Goal: Information Seeking & Learning: Learn about a topic

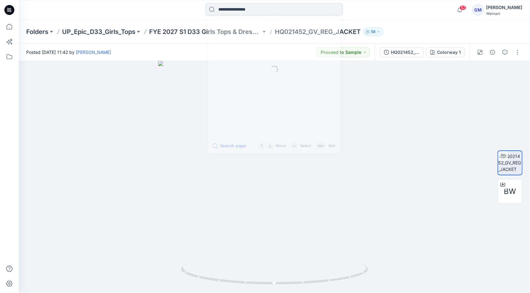
click at [220, 6] on input at bounding box center [273, 9] width 137 height 12
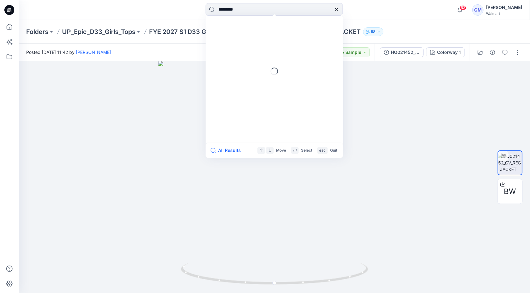
type input "*********"
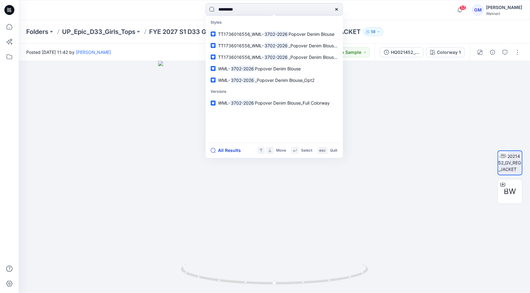
click at [233, 151] on button "All Results" at bounding box center [227, 150] width 34 height 7
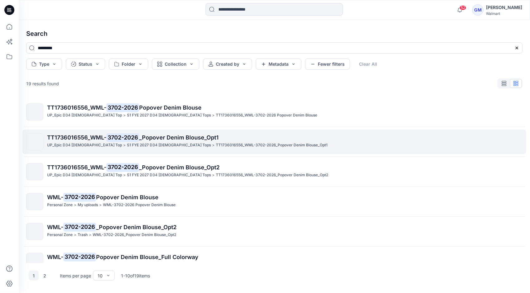
click at [97, 140] on span "TT1736016556_WML-" at bounding box center [76, 137] width 59 height 7
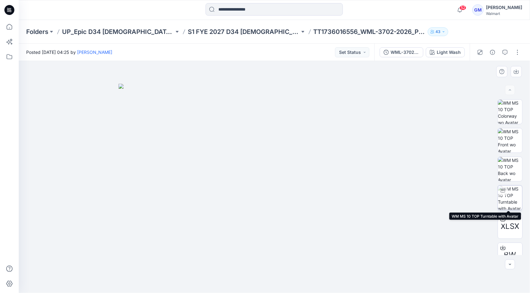
click at [513, 196] on img at bounding box center [510, 198] width 24 height 24
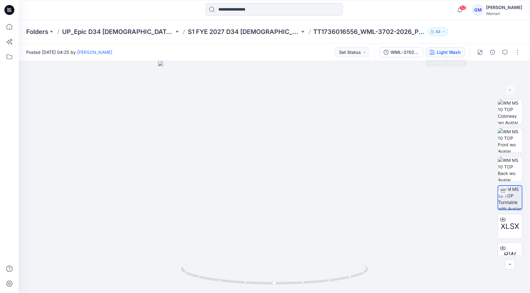
click at [460, 55] on div "Light Wash" at bounding box center [448, 52] width 24 height 7
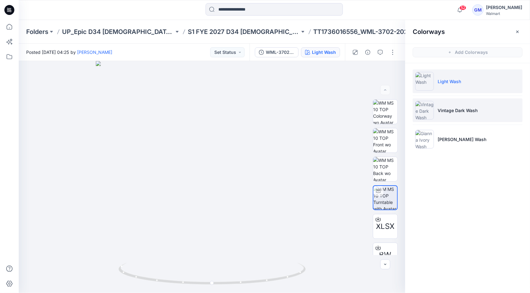
click at [464, 115] on li "Vintage Dark Wash" at bounding box center [467, 111] width 110 height 24
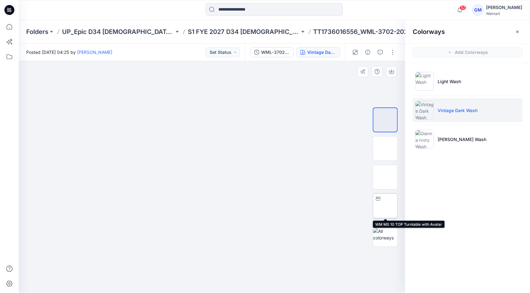
click at [385, 206] on img at bounding box center [385, 206] width 0 height 0
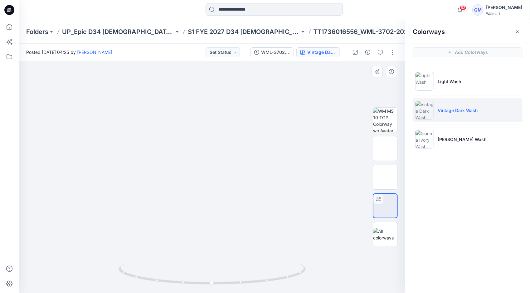
drag, startPoint x: 225, startPoint y: 118, endPoint x: 224, endPoint y: 161, distance: 42.7
click at [224, 161] on img at bounding box center [212, 174] width 328 height 237
click at [379, 3] on div at bounding box center [274, 10] width 255 height 14
drag, startPoint x: 294, startPoint y: 277, endPoint x: 255, endPoint y: 283, distance: 39.5
click at [255, 283] on icon at bounding box center [212, 274] width 189 height 23
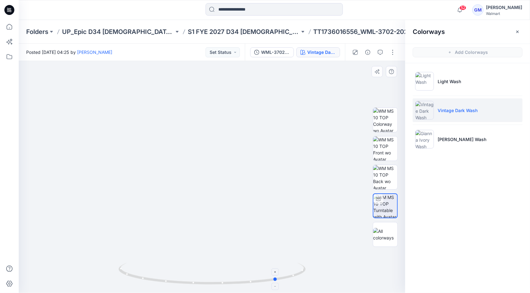
drag, startPoint x: 152, startPoint y: 279, endPoint x: 256, endPoint y: 277, distance: 104.5
click at [256, 277] on icon at bounding box center [212, 274] width 189 height 23
drag, startPoint x: 272, startPoint y: 282, endPoint x: 265, endPoint y: 274, distance: 11.0
click at [265, 274] on icon at bounding box center [212, 274] width 189 height 23
click at [370, 3] on div "52 Notifications AE [PERSON_NAME] commented on HQ020478_GV_REG_MESSENGER CARGO …" at bounding box center [274, 10] width 511 height 20
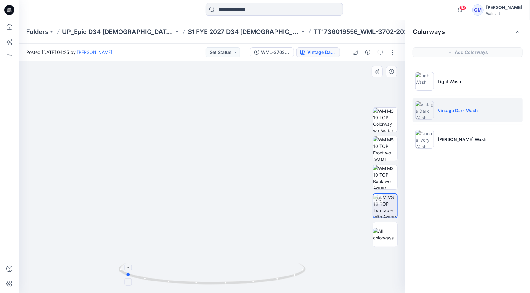
drag, startPoint x: 191, startPoint y: 285, endPoint x: 233, endPoint y: 284, distance: 42.4
click at [233, 284] on icon at bounding box center [212, 274] width 189 height 23
click at [397, 4] on div at bounding box center [274, 10] width 255 height 14
click at [238, 10] on input at bounding box center [273, 9] width 137 height 12
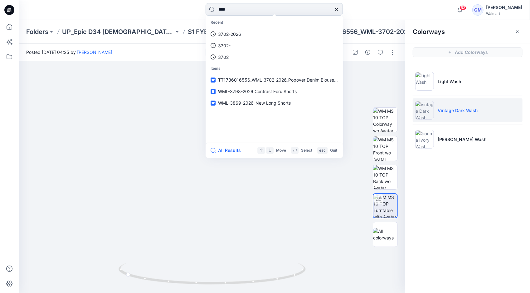
type input "****"
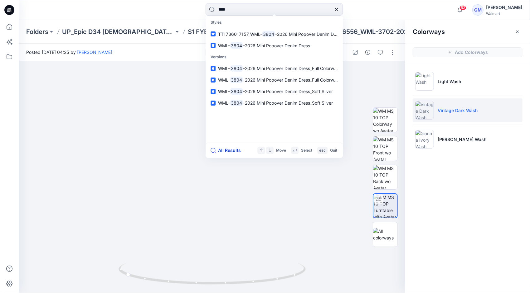
click at [228, 151] on button "All Results" at bounding box center [227, 150] width 34 height 7
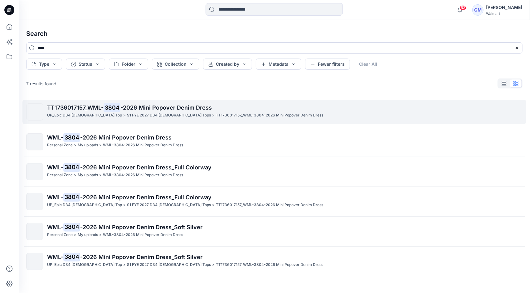
click at [152, 112] on p "TT1736017157_WML- 3804 -2026 Mini Popover Denim Dress" at bounding box center [284, 107] width 475 height 9
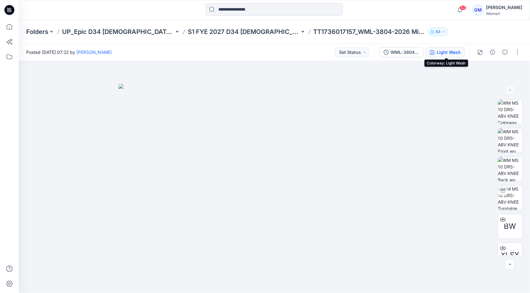
click at [457, 51] on div "Light Wash" at bounding box center [448, 52] width 24 height 7
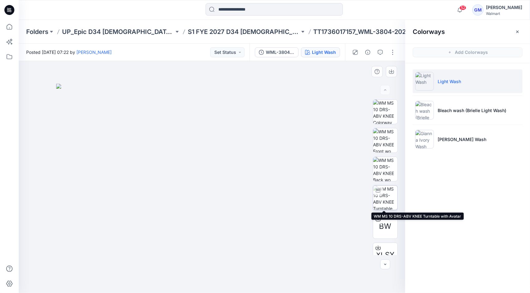
click at [387, 191] on img at bounding box center [385, 198] width 24 height 24
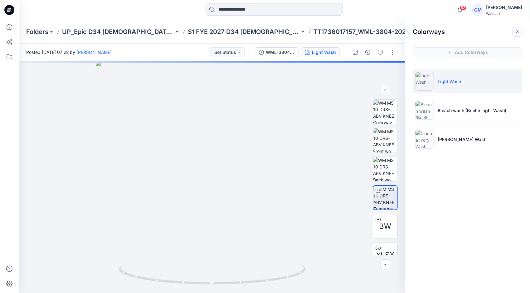
click at [521, 32] on button "button" at bounding box center [517, 32] width 10 height 10
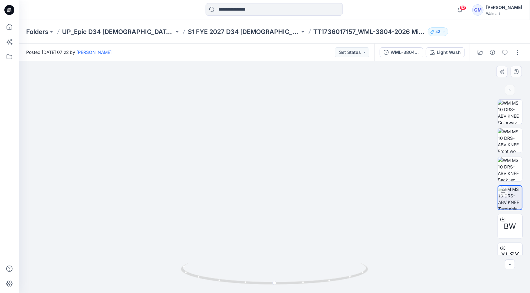
drag, startPoint x: 286, startPoint y: 182, endPoint x: 286, endPoint y: 198, distance: 16.2
click at [286, 198] on img at bounding box center [274, 167] width 304 height 252
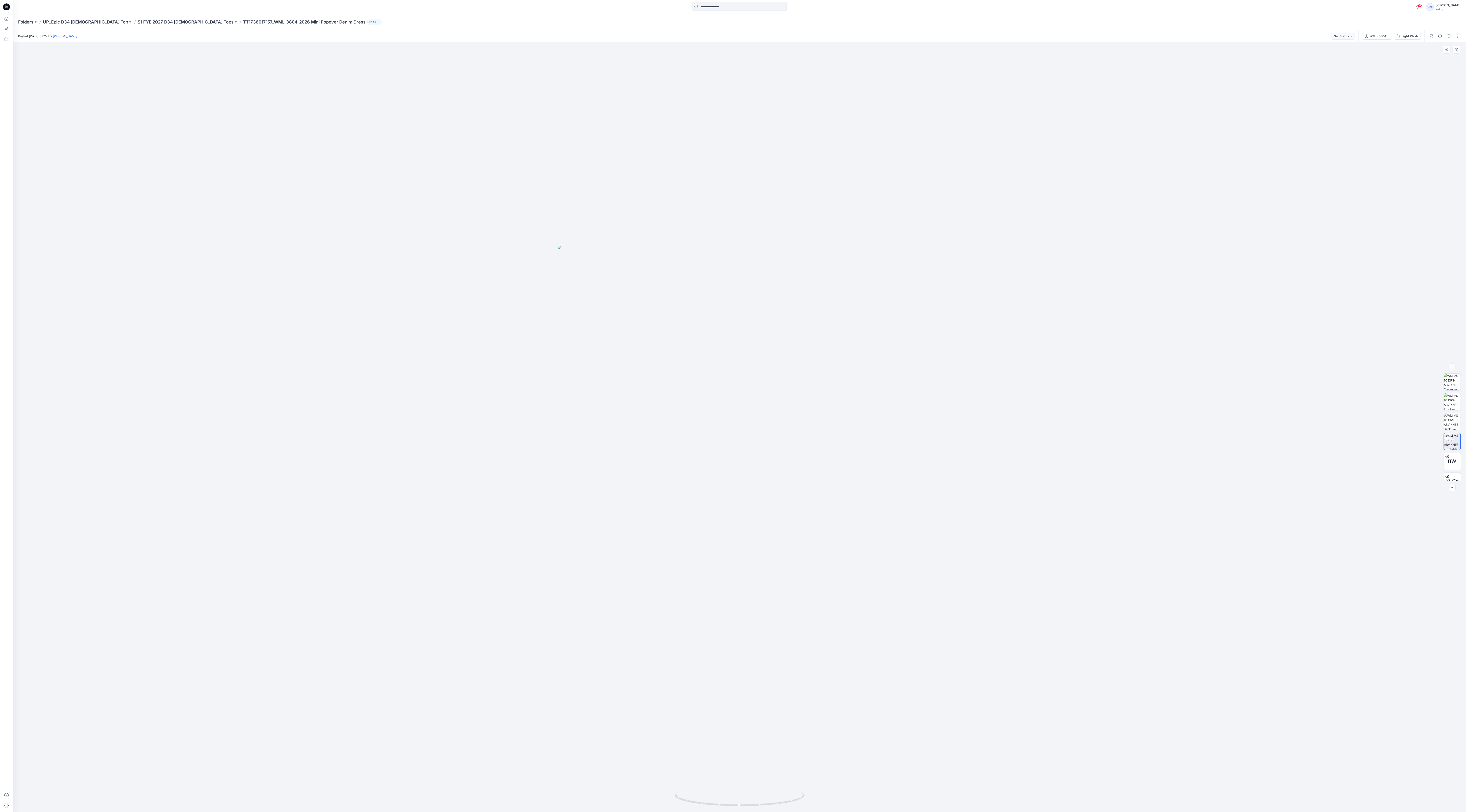
drag, startPoint x: 764, startPoint y: 587, endPoint x: 690, endPoint y: 582, distance: 74.2
click at [366, 203] on img at bounding box center [739, 528] width 363 height 566
drag, startPoint x: 619, startPoint y: 408, endPoint x: 541, endPoint y: 439, distance: 83.9
click at [366, 203] on img at bounding box center [556, 377] width 363 height 465
drag, startPoint x: 565, startPoint y: 490, endPoint x: 978, endPoint y: 387, distance: 425.7
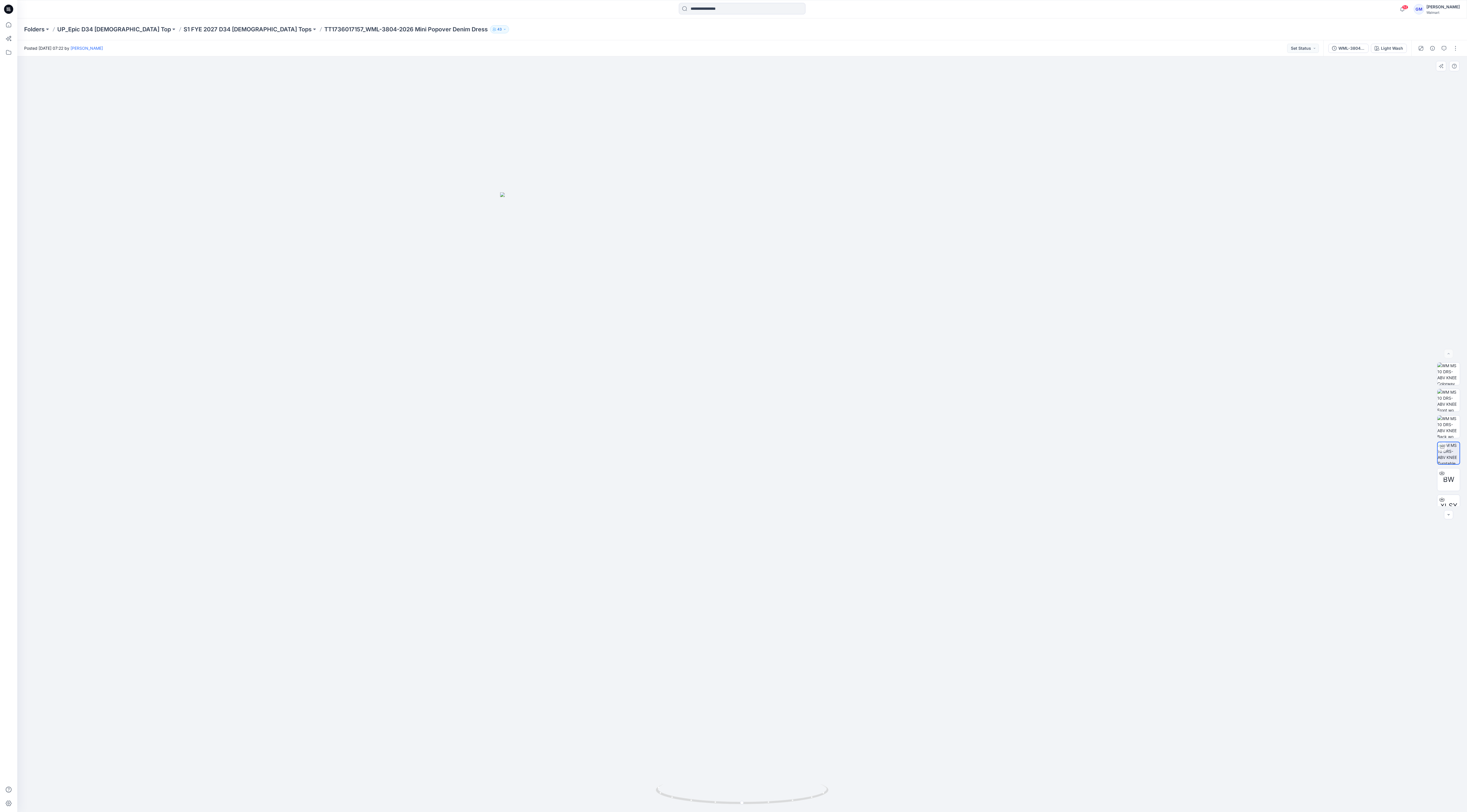
click at [488, 270] on img at bounding box center [742, 503] width 485 height 620
click at [488, 270] on img at bounding box center [1449, 453] width 22 height 22
click at [488, 270] on img at bounding box center [1449, 426] width 22 height 22
click at [488, 270] on img at bounding box center [1449, 453] width 22 height 22
drag, startPoint x: 764, startPoint y: 464, endPoint x: 743, endPoint y: 525, distance: 64.5
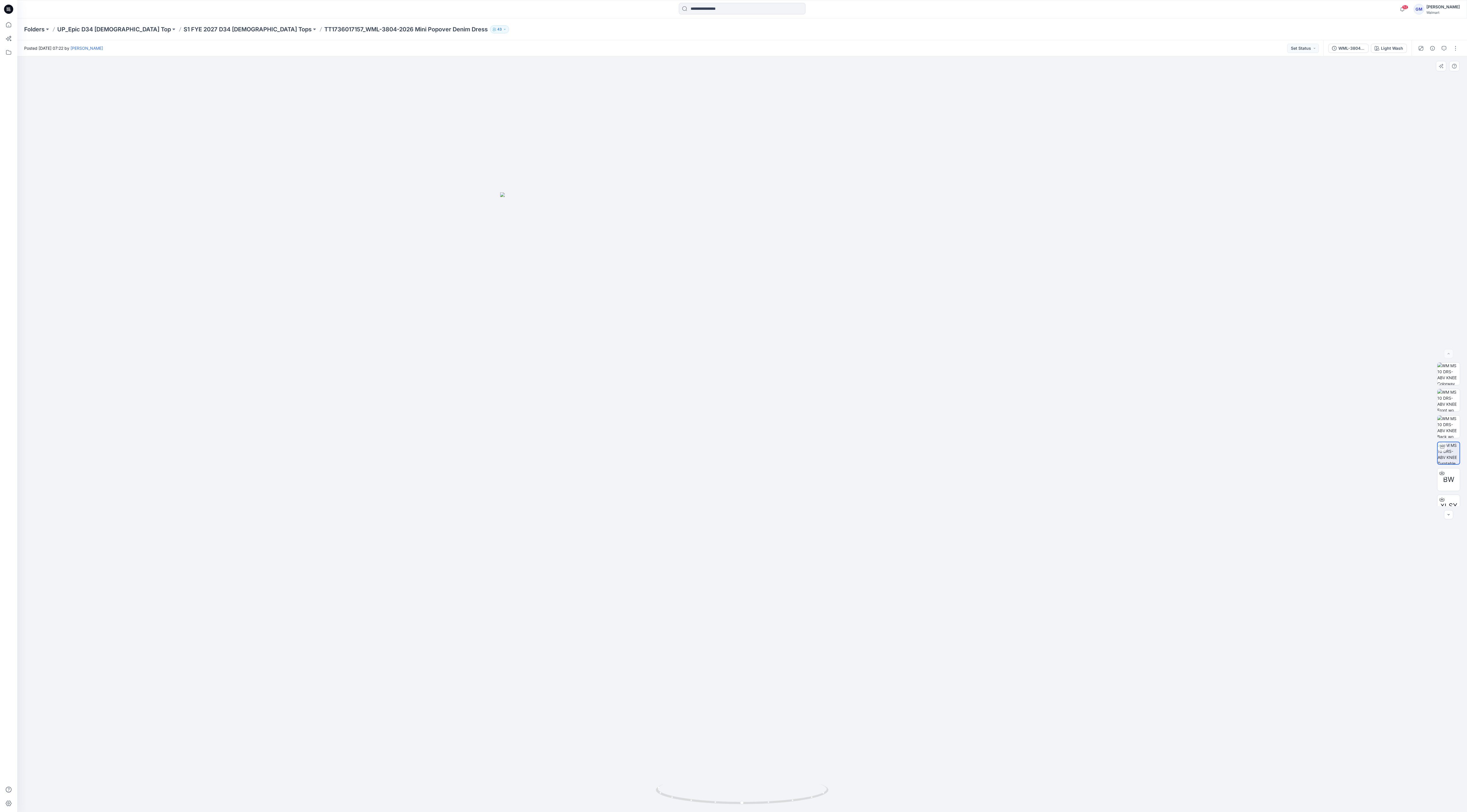
click at [488, 270] on img at bounding box center [742, 503] width 485 height 620
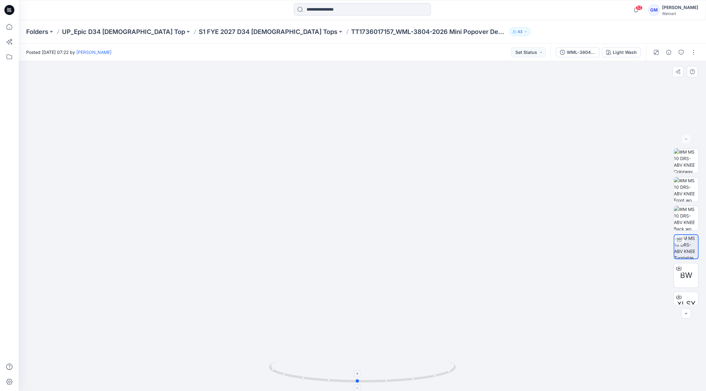
drag, startPoint x: 425, startPoint y: 376, endPoint x: 421, endPoint y: 377, distance: 4.3
click at [421, 293] on icon at bounding box center [363, 372] width 189 height 23
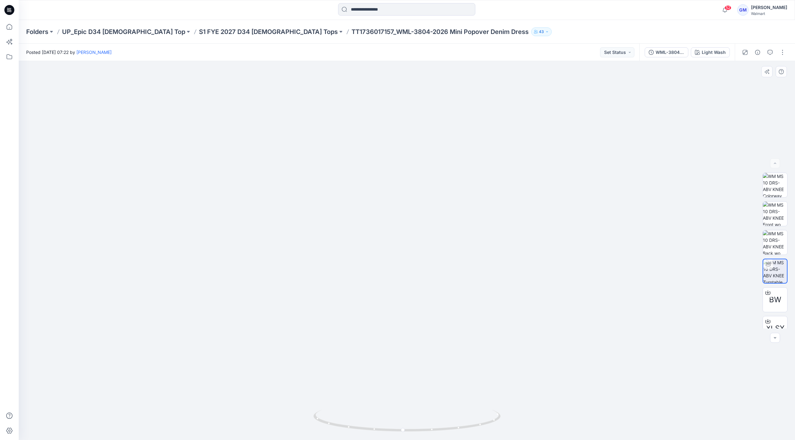
drag, startPoint x: 415, startPoint y: 132, endPoint x: 417, endPoint y: 176, distance: 43.7
click at [417, 176] on img at bounding box center [406, 236] width 525 height 408
click at [127, 12] on div at bounding box center [116, 10] width 194 height 14
drag, startPoint x: 490, startPoint y: 425, endPoint x: 551, endPoint y: 414, distance: 62.4
click at [529, 293] on div at bounding box center [407, 250] width 776 height 379
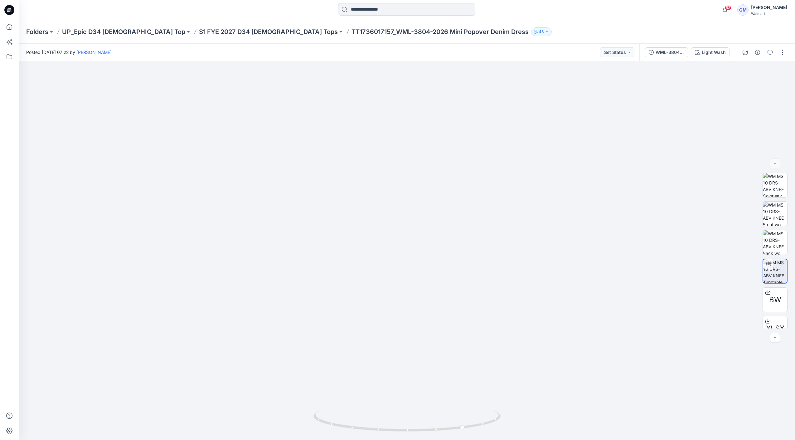
click at [117, 12] on div at bounding box center [116, 10] width 194 height 14
drag, startPoint x: 423, startPoint y: 432, endPoint x: 466, endPoint y: 432, distance: 42.7
click at [466, 293] on icon at bounding box center [407, 421] width 189 height 23
